Goal: Feedback & Contribution: Leave review/rating

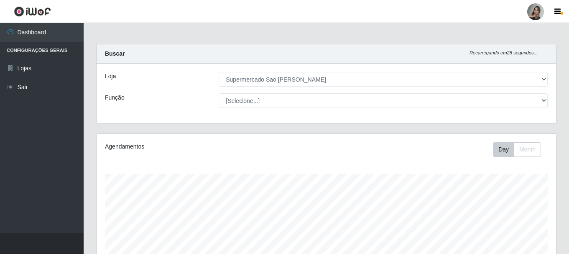
select select "383"
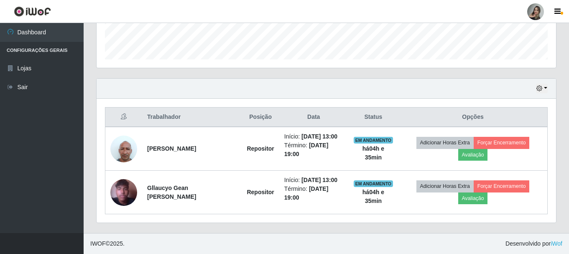
scroll to position [173, 459]
click at [547, 87] on button "button" at bounding box center [542, 89] width 12 height 10
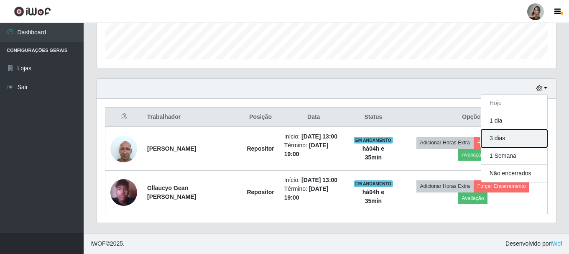
click at [506, 139] on button "3 dias" at bounding box center [514, 139] width 66 height 18
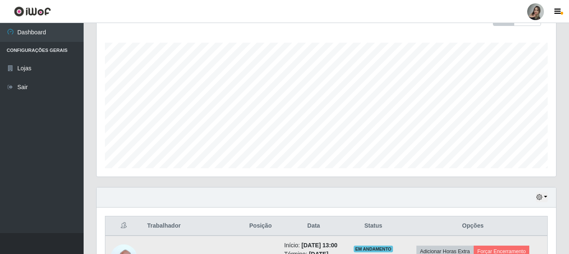
scroll to position [214, 0]
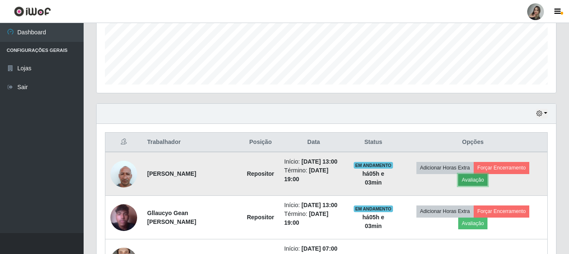
click at [474, 178] on button "Avaliação" at bounding box center [473, 180] width 30 height 12
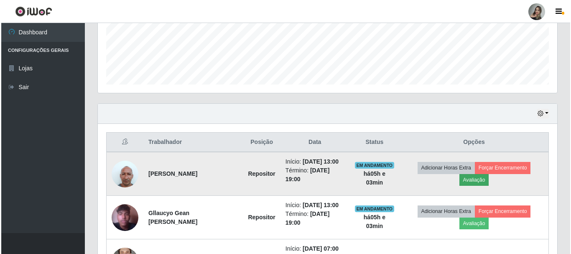
scroll to position [173, 455]
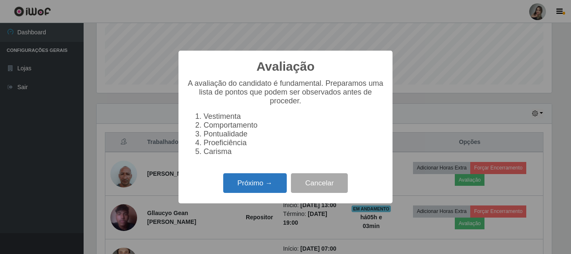
click at [264, 190] on button "Próximo →" at bounding box center [255, 183] width 64 height 20
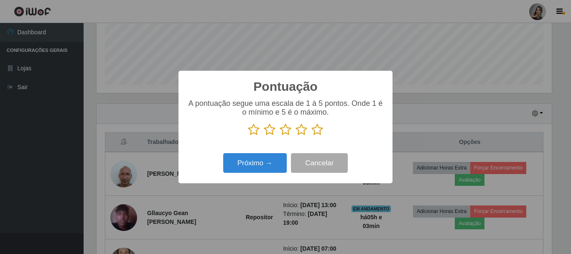
scroll to position [417896, 417614]
click at [270, 131] on icon at bounding box center [270, 129] width 12 height 13
click at [264, 136] on input "radio" at bounding box center [264, 136] width 0 height 0
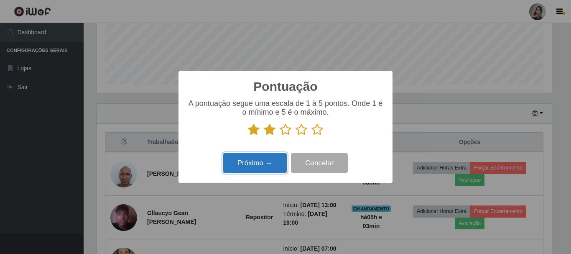
click at [268, 162] on button "Próximo →" at bounding box center [255, 163] width 64 height 20
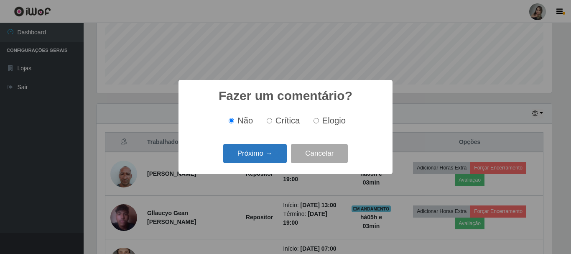
click at [268, 161] on button "Próximo →" at bounding box center [255, 154] width 64 height 20
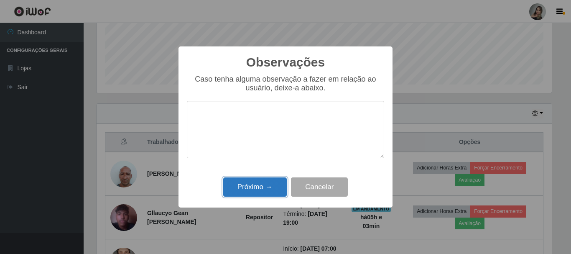
click at [272, 194] on button "Próximo →" at bounding box center [255, 187] width 64 height 20
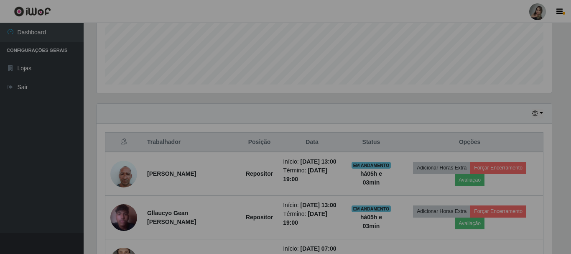
scroll to position [173, 459]
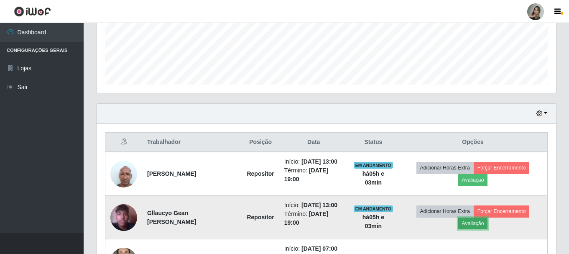
click at [479, 226] on button "Avaliação" at bounding box center [473, 223] width 30 height 12
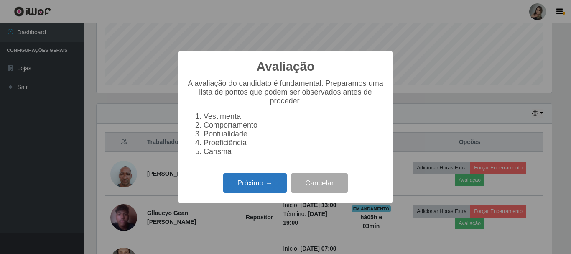
click at [281, 191] on button "Próximo →" at bounding box center [255, 183] width 64 height 20
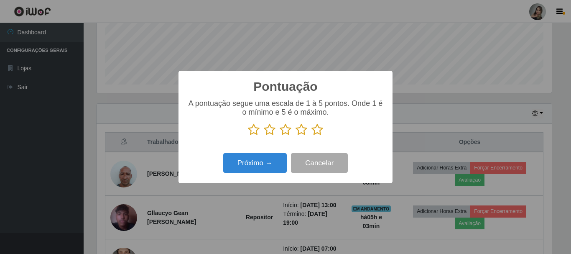
scroll to position [417896, 417614]
click at [270, 132] on icon at bounding box center [270, 129] width 12 height 13
click at [264, 136] on input "radio" at bounding box center [264, 136] width 0 height 0
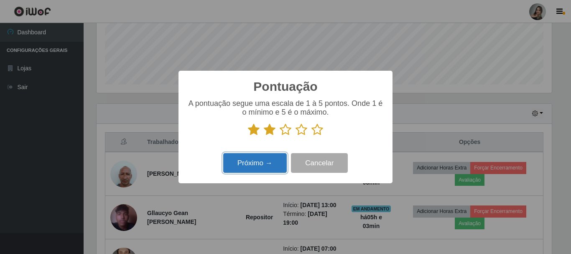
click at [263, 161] on button "Próximo →" at bounding box center [255, 163] width 64 height 20
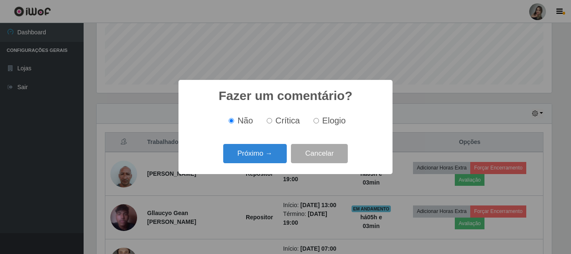
click at [263, 161] on button "Próximo →" at bounding box center [255, 154] width 64 height 20
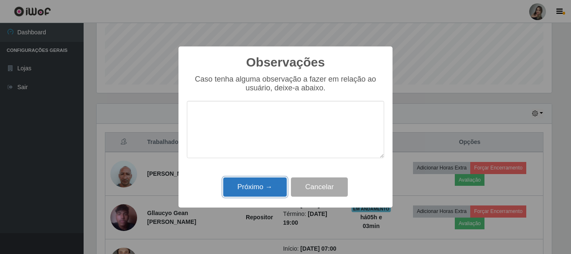
click at [262, 187] on button "Próximo →" at bounding box center [255, 187] width 64 height 20
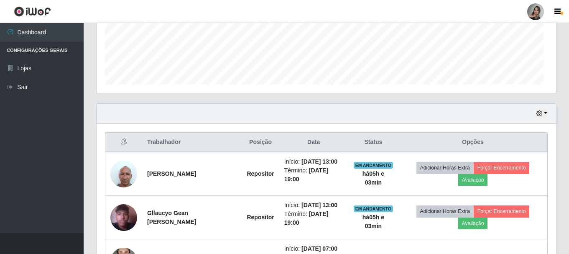
scroll to position [173, 459]
